Goal: Task Accomplishment & Management: Use online tool/utility

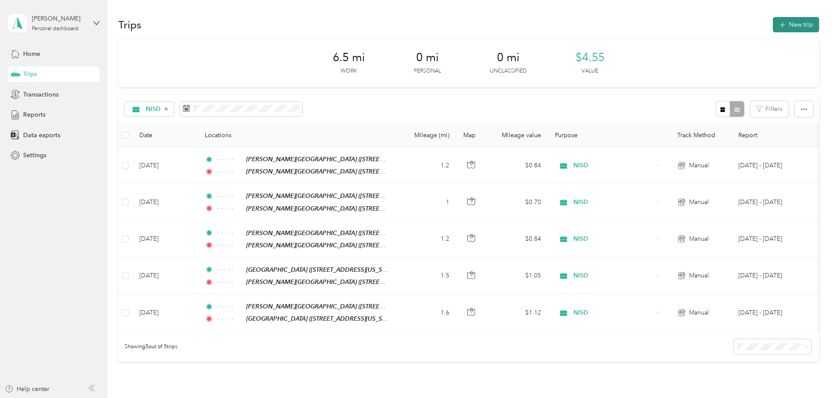
click at [773, 28] on button "New trip" at bounding box center [796, 24] width 46 height 15
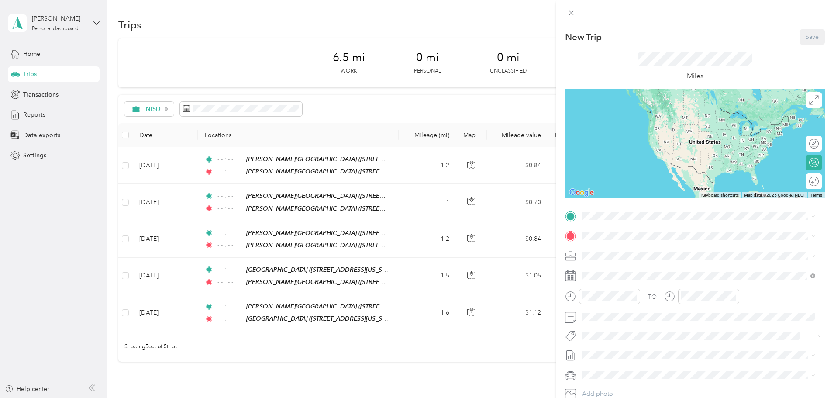
click at [617, 224] on div "TO Add photo" at bounding box center [695, 314] width 260 height 211
drag, startPoint x: 679, startPoint y: 260, endPoint x: 664, endPoint y: 248, distance: 19.6
click at [679, 260] on span "[STREET_ADDRESS][US_STATE]" at bounding box center [642, 263] width 87 height 7
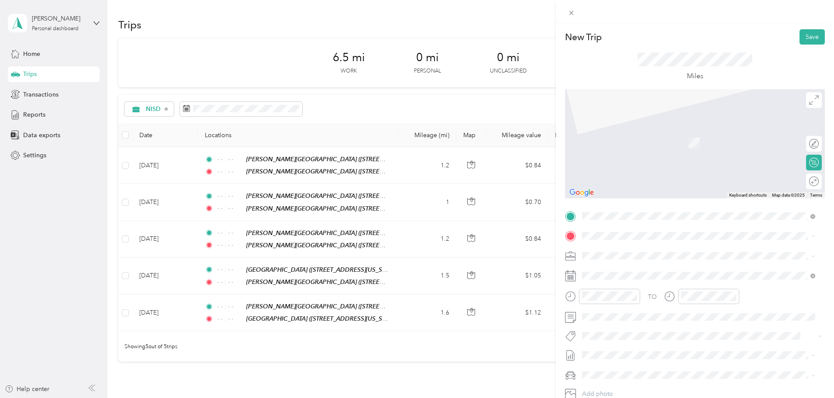
click at [666, 338] on div "TEAM [PERSON_NAME][GEOGRAPHIC_DATA] [STREET_ADDRESS][US_STATE]" at bounding box center [672, 337] width 147 height 21
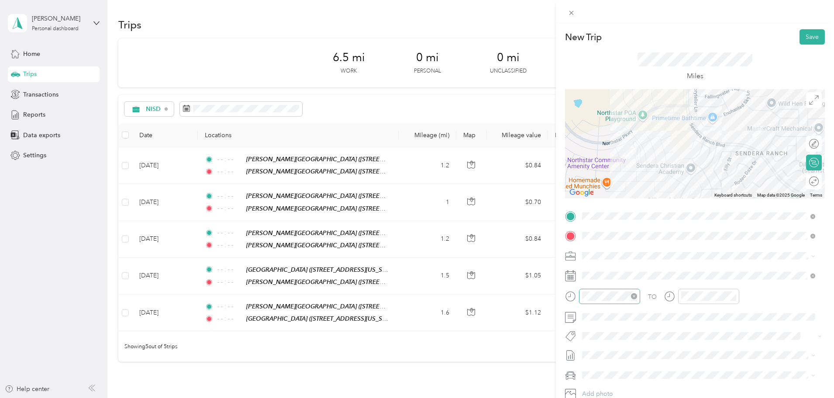
click at [632, 296] on icon "close-circle" at bounding box center [634, 296] width 6 height 6
click at [730, 297] on icon "close-circle" at bounding box center [733, 296] width 6 height 6
click at [809, 35] on button "Save" at bounding box center [812, 36] width 25 height 15
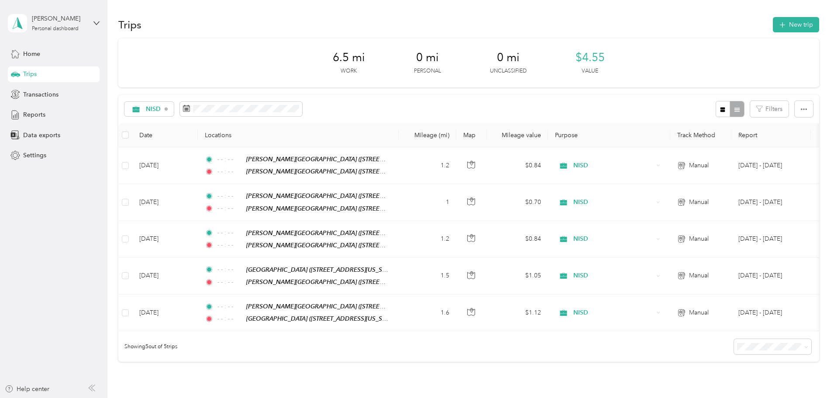
click at [162, 149] on div "6.5 mi Work 0 mi Personal 0 mi Unclassified $4.55 Value NISD Filters Date Locat…" at bounding box center [468, 215] width 701 height 354
click at [127, 237] on div "6.5 mi Work 0 mi Personal 0 mi Unclassified $4.55 Value NISD Filters Date Locat…" at bounding box center [468, 215] width 701 height 354
click at [269, 24] on div "Trips New trip" at bounding box center [468, 24] width 701 height 18
